Goal: Transaction & Acquisition: Download file/media

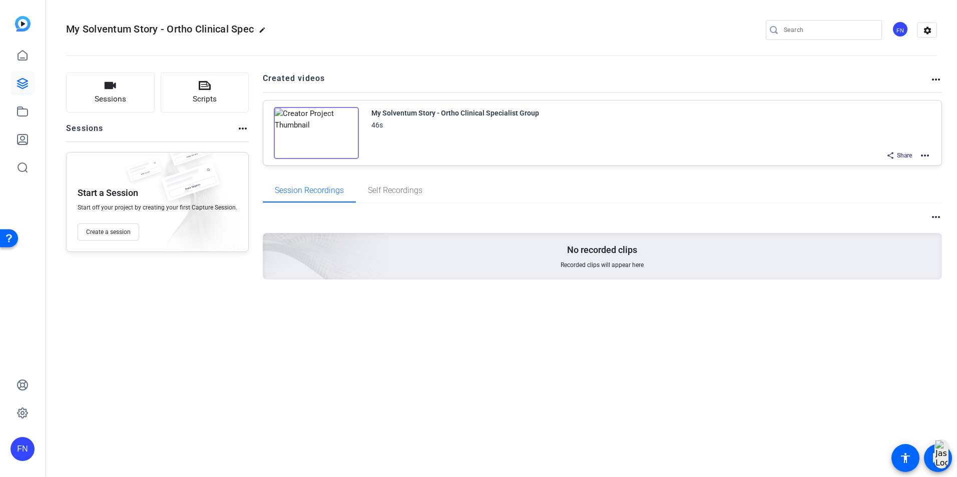
click at [903, 25] on div "FN" at bounding box center [900, 29] width 17 height 17
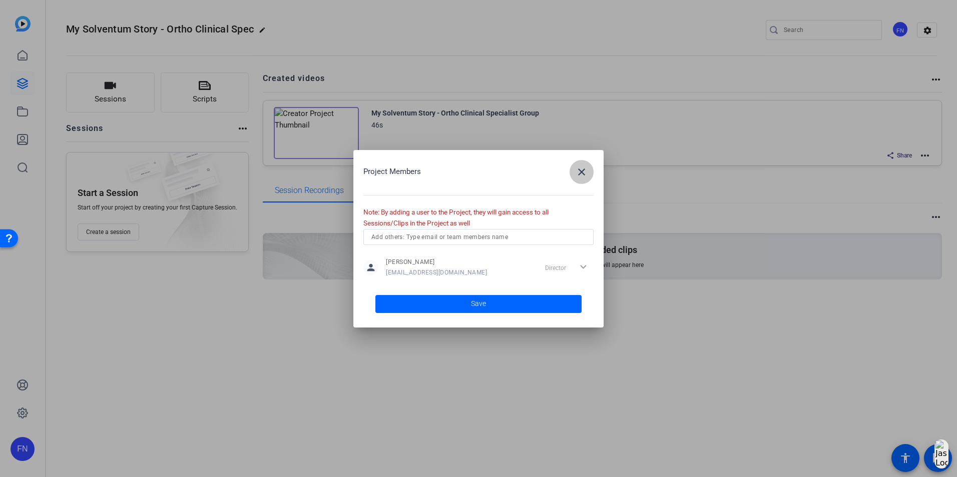
click at [0, 0] on mat-icon "close" at bounding box center [0, 0] width 0 height 0
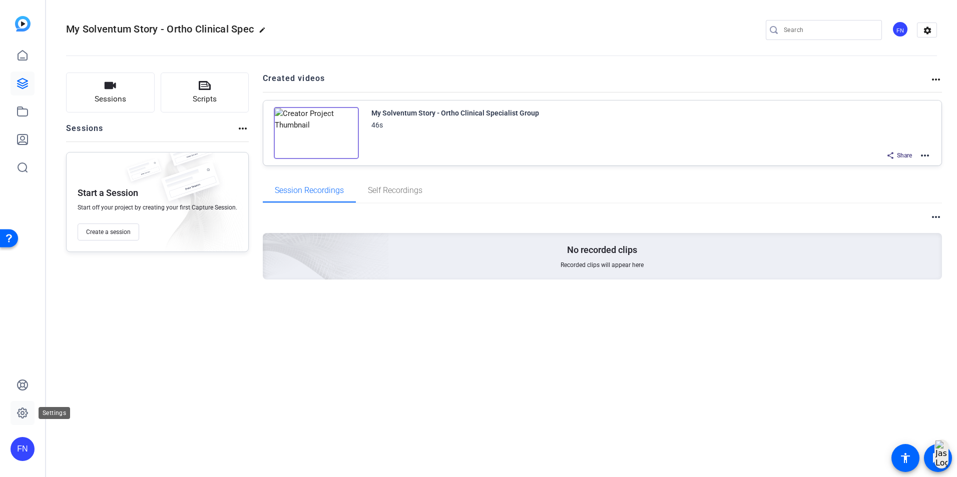
click at [23, 413] on icon at bounding box center [23, 413] width 12 height 12
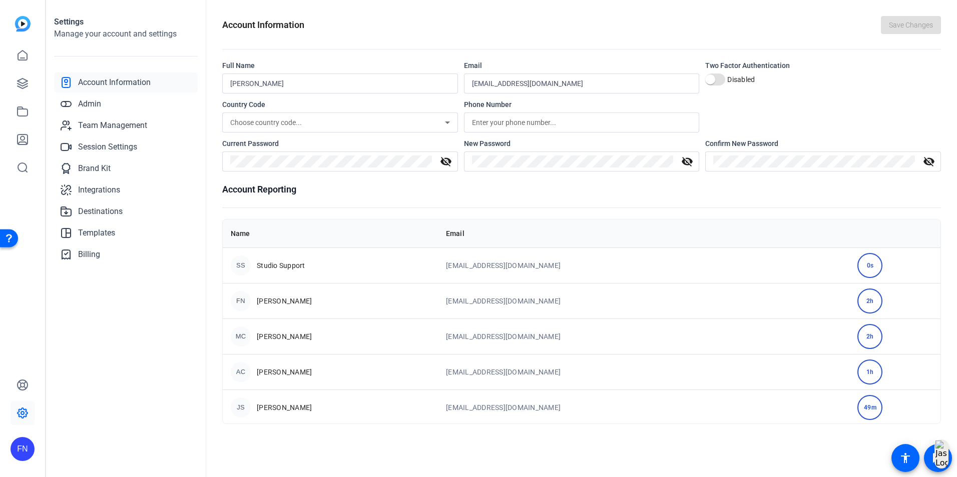
click at [30, 446] on div "FN" at bounding box center [23, 449] width 24 height 24
click at [0, 0] on mat-icon "logout" at bounding box center [0, 0] width 0 height 0
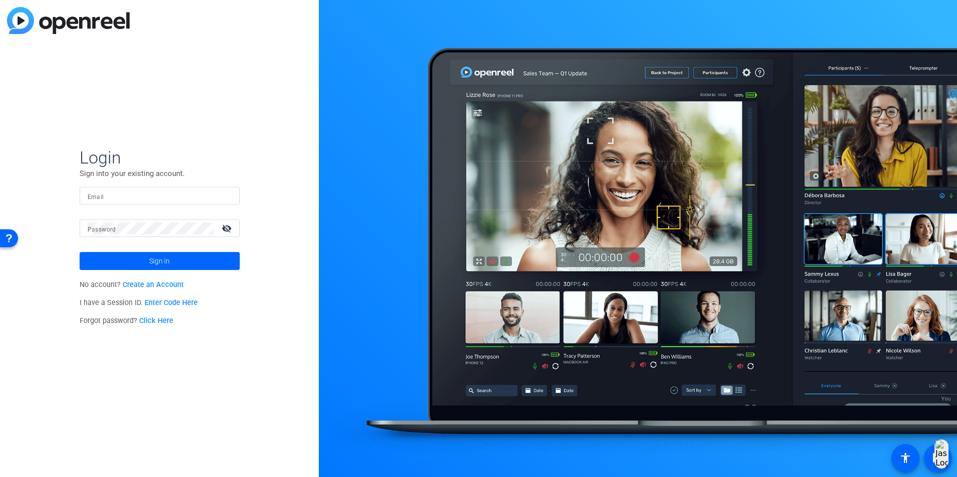
click at [145, 203] on div at bounding box center [160, 196] width 144 height 18
paste input "[EMAIL_ADDRESS][DOMAIN_NAME]"
type input "[EMAIL_ADDRESS][DOMAIN_NAME]"
click at [96, 232] on mat-label "Password" at bounding box center [102, 229] width 29 height 7
click at [164, 260] on span "Sign in" at bounding box center [159, 261] width 21 height 25
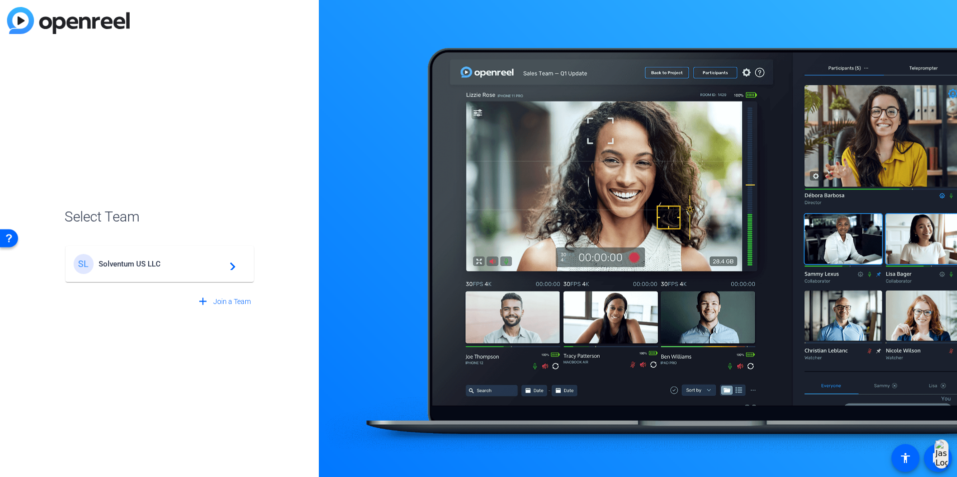
click at [145, 262] on span "Solventum US LLC" at bounding box center [161, 264] width 125 height 9
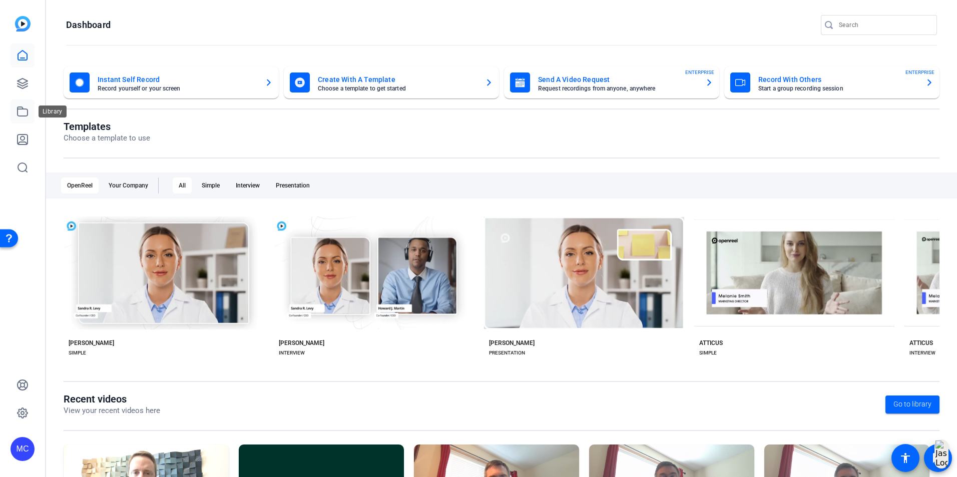
click at [20, 118] on link at bounding box center [23, 112] width 24 height 24
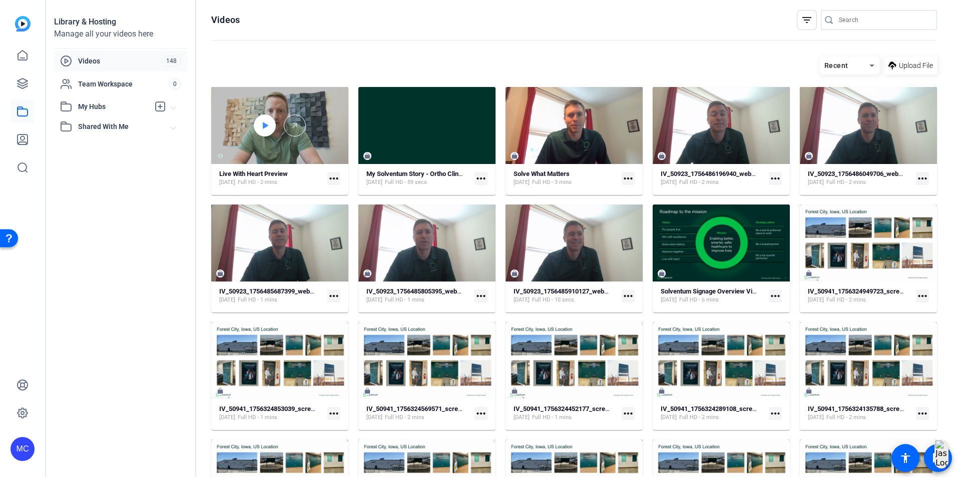
click at [265, 128] on icon at bounding box center [265, 126] width 8 height 12
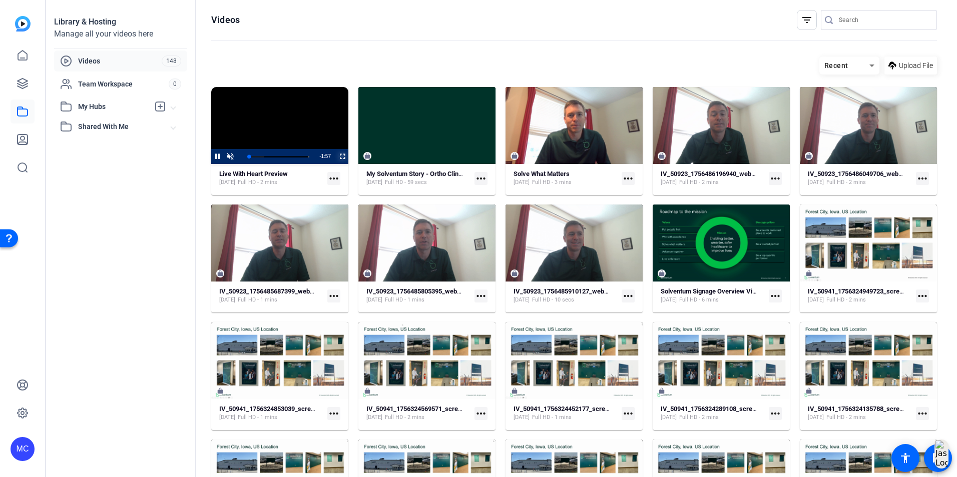
click at [336, 154] on span "Video Player" at bounding box center [336, 156] width 0 height 15
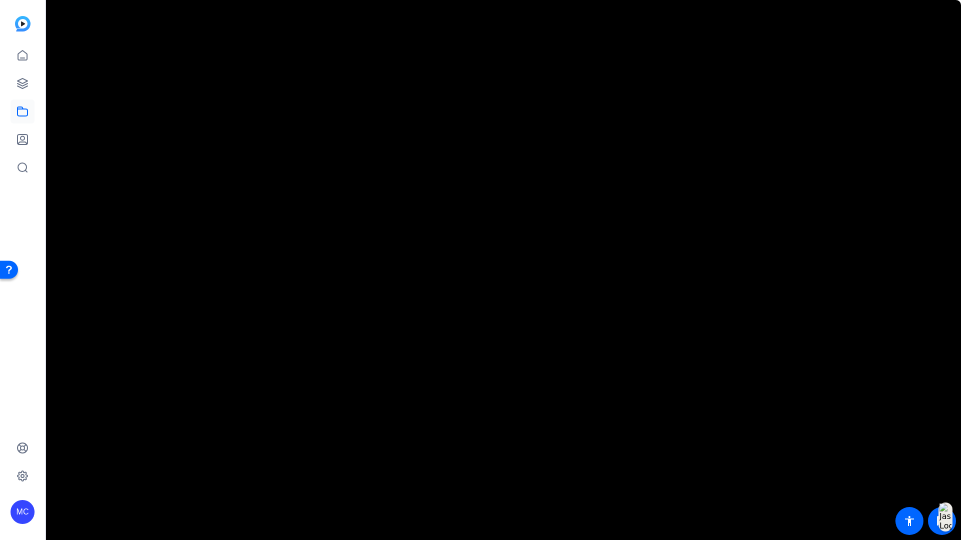
click at [346, 191] on video "Video Player" at bounding box center [480, 270] width 961 height 540
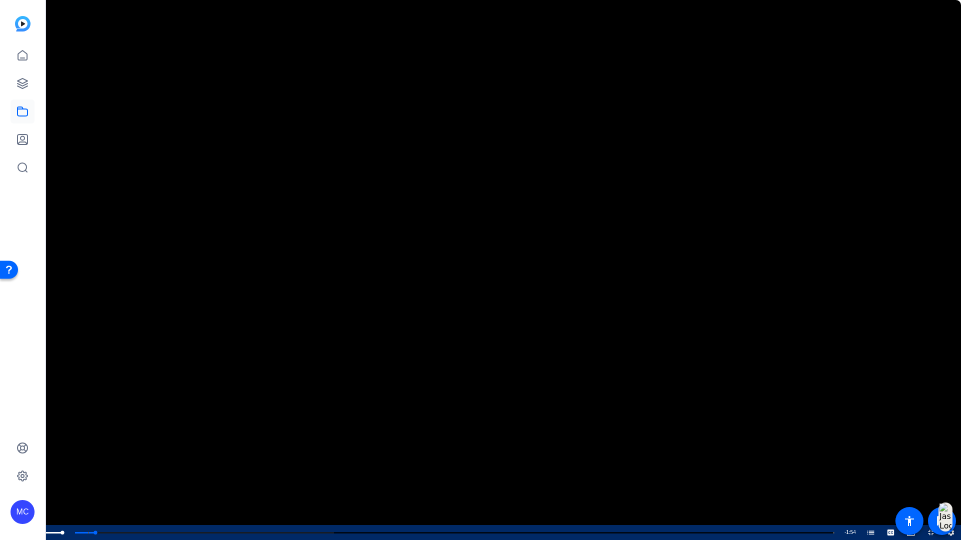
click at [27, 477] on span "Video Player" at bounding box center [30, 533] width 20 height 0
click at [48, 477] on div "Loaded : 34.10% 0:00 0:03 Visit Med Surg Dental: Live With Heart (00:02)" at bounding box center [439, 533] width 789 height 3
click at [0, 477] on span "Video Player" at bounding box center [0, 532] width 0 height 15
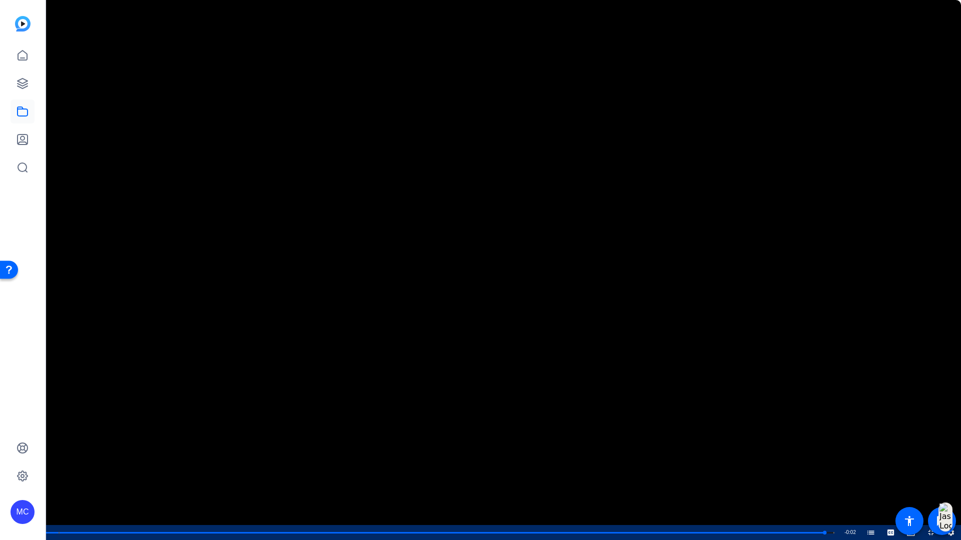
click at [402, 184] on video "Video Player" at bounding box center [480, 270] width 961 height 540
click at [921, 477] on span "Video Player" at bounding box center [921, 532] width 0 height 15
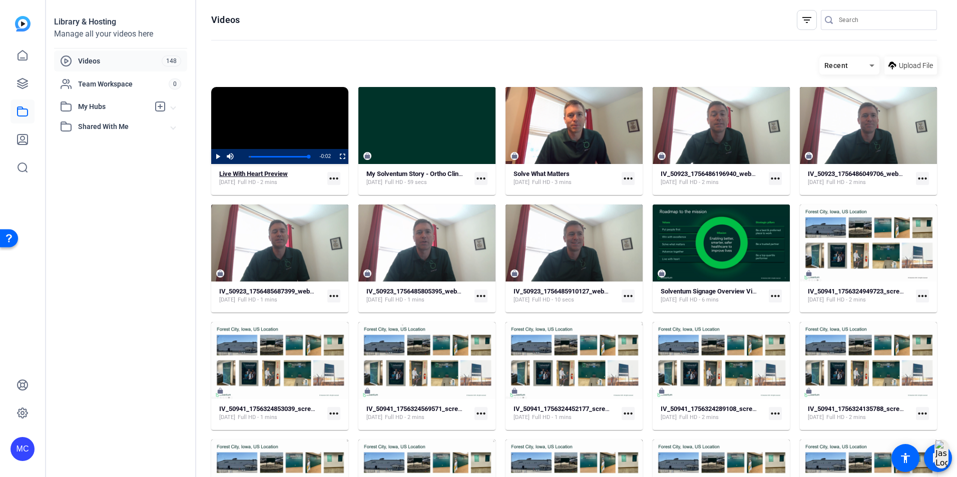
click at [273, 171] on strong "Live With Heart Preview" at bounding box center [253, 174] width 69 height 8
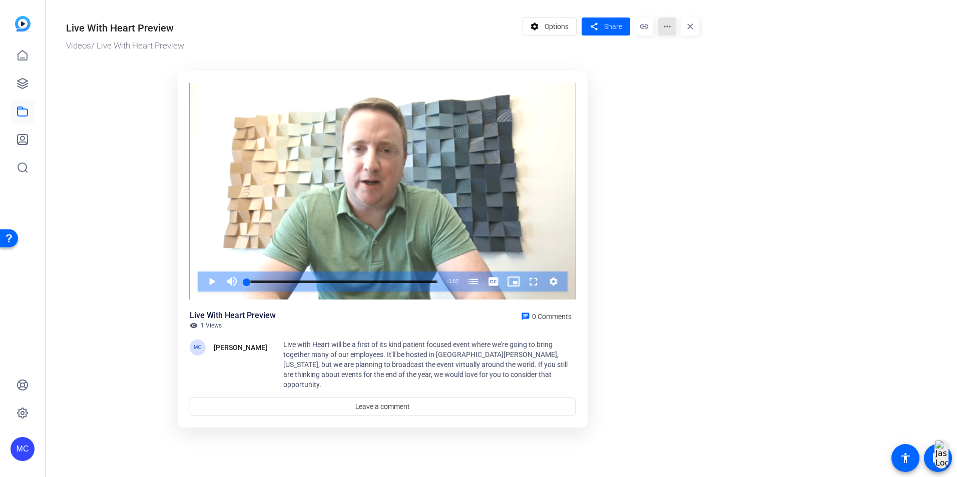
click at [665, 32] on mat-icon "more_horiz" at bounding box center [667, 27] width 18 height 18
click at [679, 70] on span "Download" at bounding box center [688, 70] width 44 height 12
